Goal: Transaction & Acquisition: Download file/media

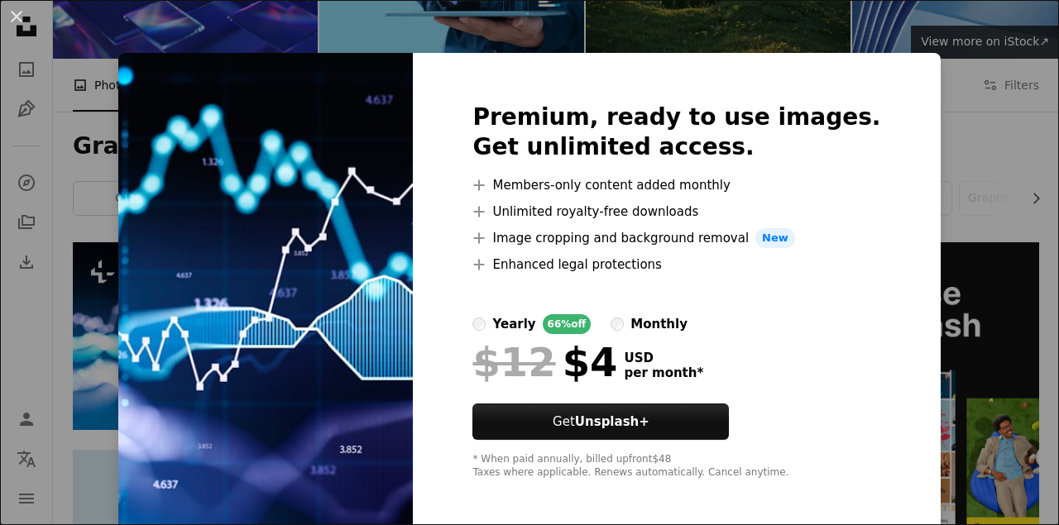
scroll to position [170, 0]
click at [1010, 33] on div "An X shape Premium, ready to use images. Get unlimited access. A plus sign Memb…" at bounding box center [529, 262] width 1059 height 525
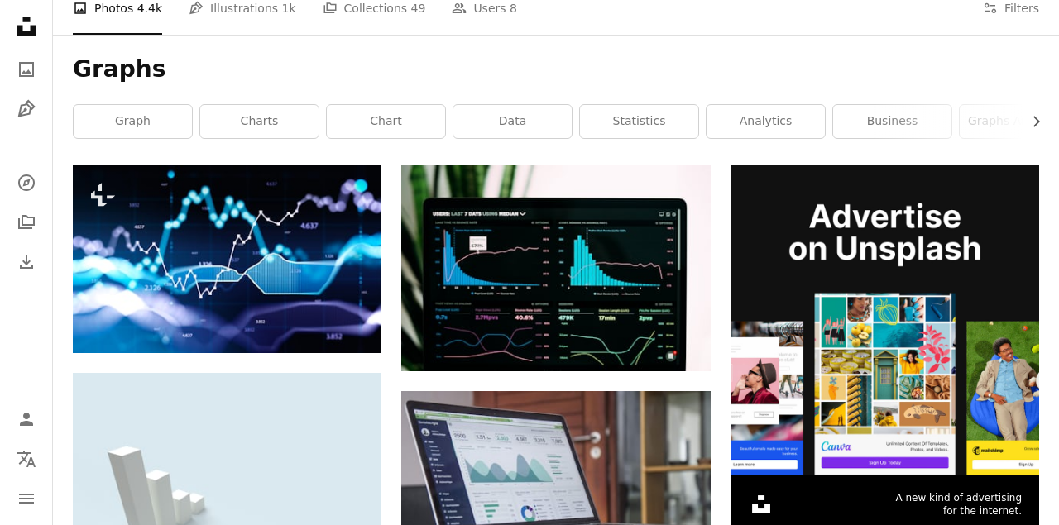
scroll to position [257, 0]
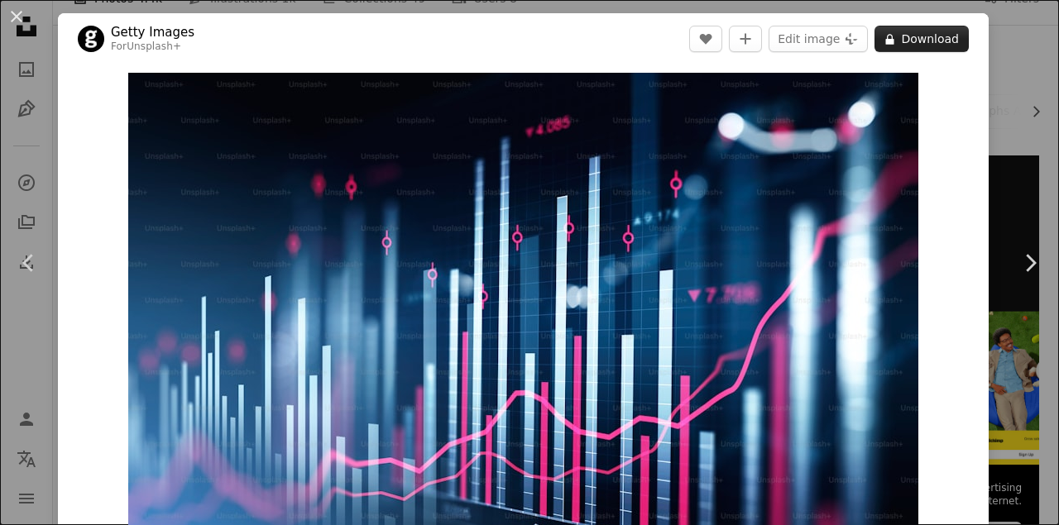
click at [917, 41] on button "A lock Download" at bounding box center [921, 39] width 94 height 26
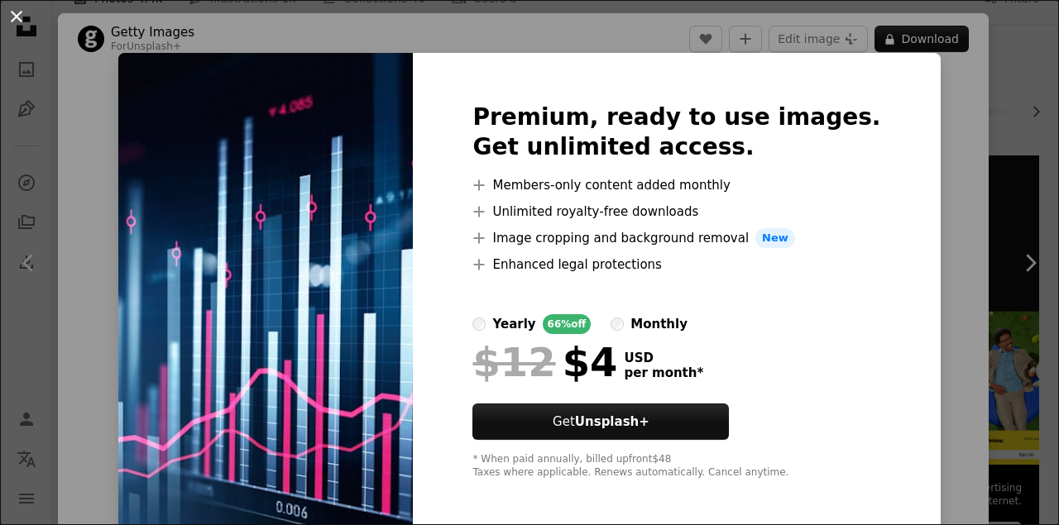
click at [16, 21] on button "An X shape" at bounding box center [17, 17] width 20 height 20
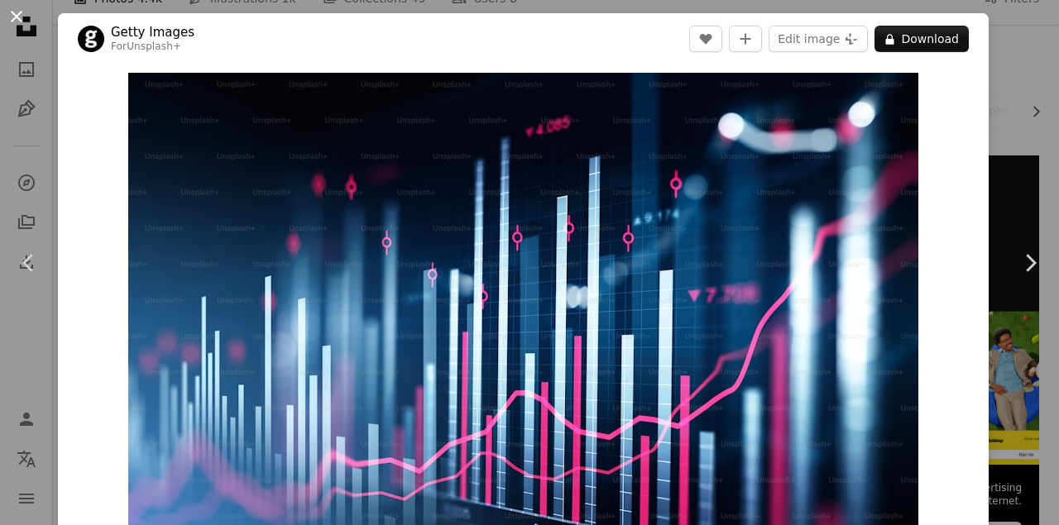
click at [7, 17] on button "An X shape" at bounding box center [17, 17] width 20 height 20
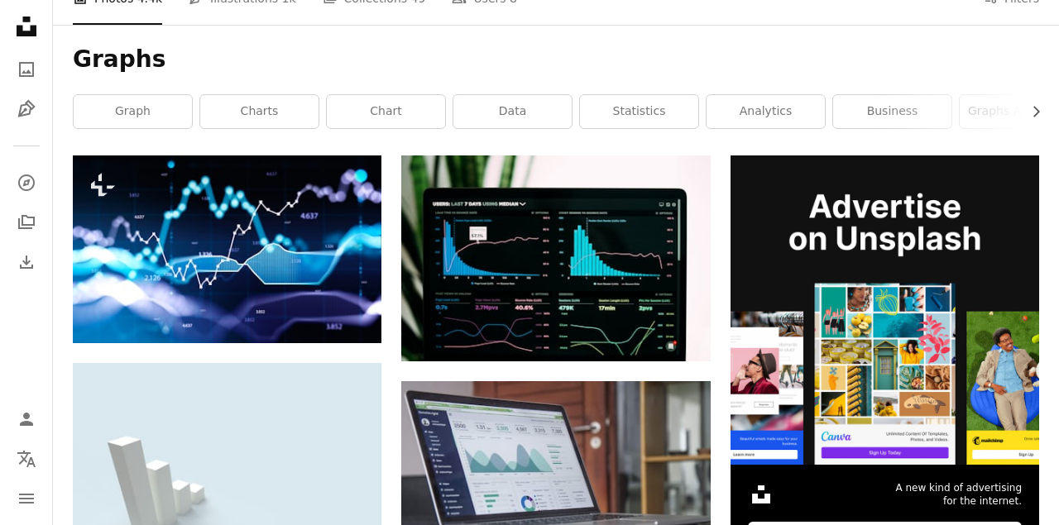
scroll to position [257, 0]
